Goal: Task Accomplishment & Management: Use online tool/utility

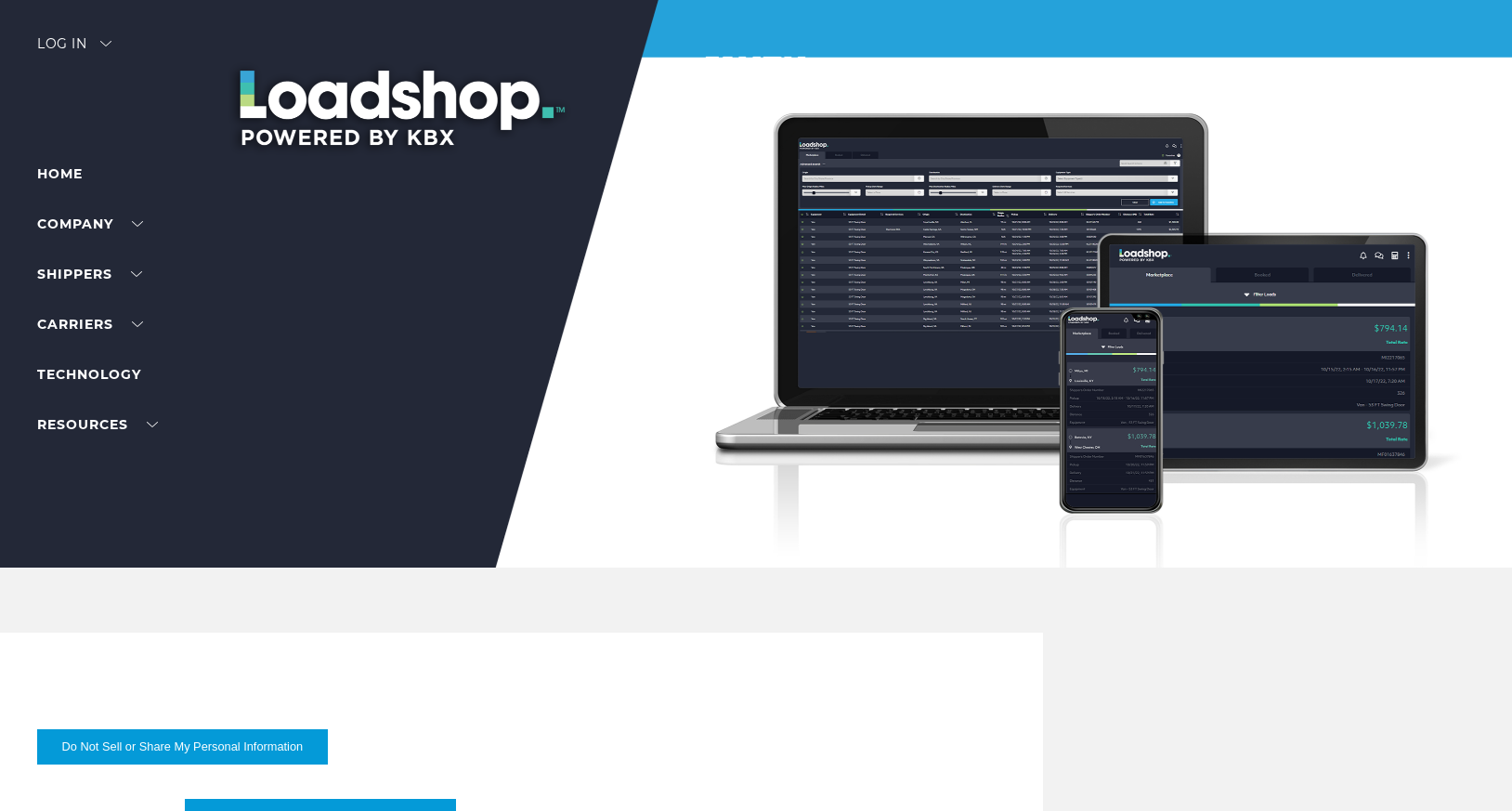
click at [85, 37] on div "Log in" at bounding box center [74, 51] width 74 height 27
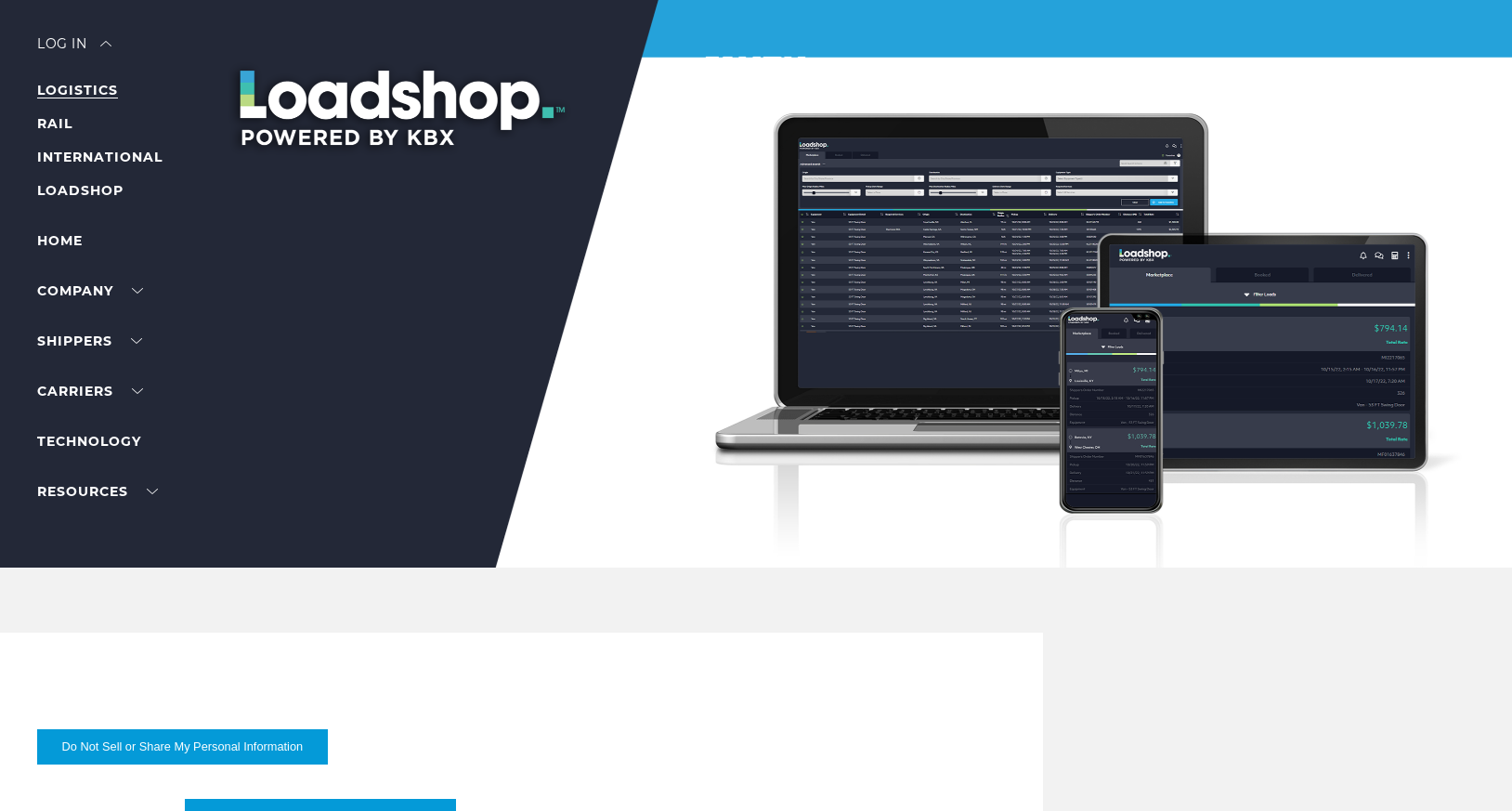
click at [84, 90] on link "LOGISTICS" at bounding box center [77, 90] width 81 height 17
click at [69, 32] on div at bounding box center [763, 284] width 1526 height 568
click at [70, 44] on div "Log in" at bounding box center [74, 51] width 74 height 27
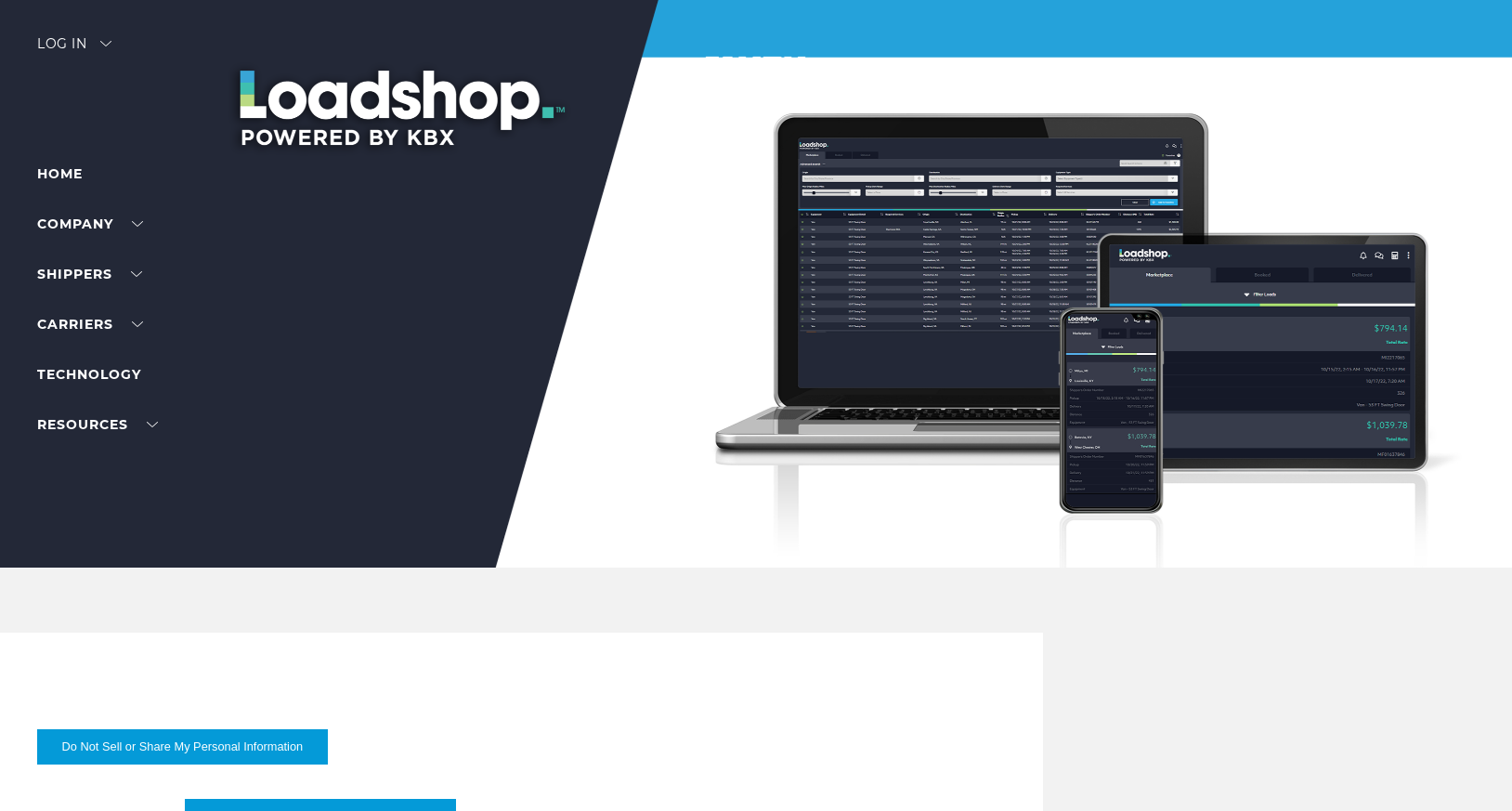
click at [110, 37] on div "Log in" at bounding box center [74, 51] width 74 height 27
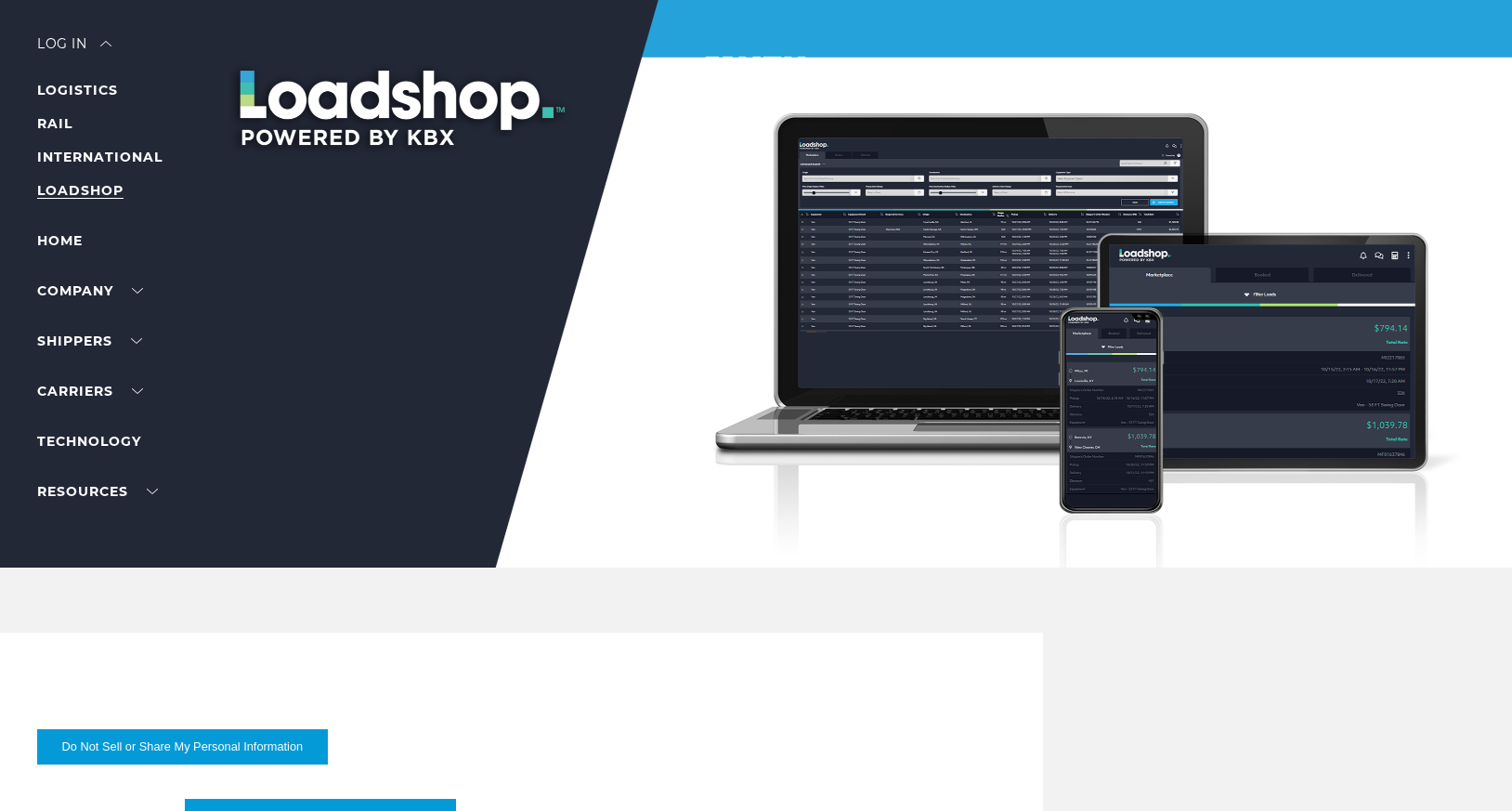
click at [84, 189] on link "LOADSHOP" at bounding box center [80, 190] width 87 height 17
